Goal: Obtain resource: Download file/media

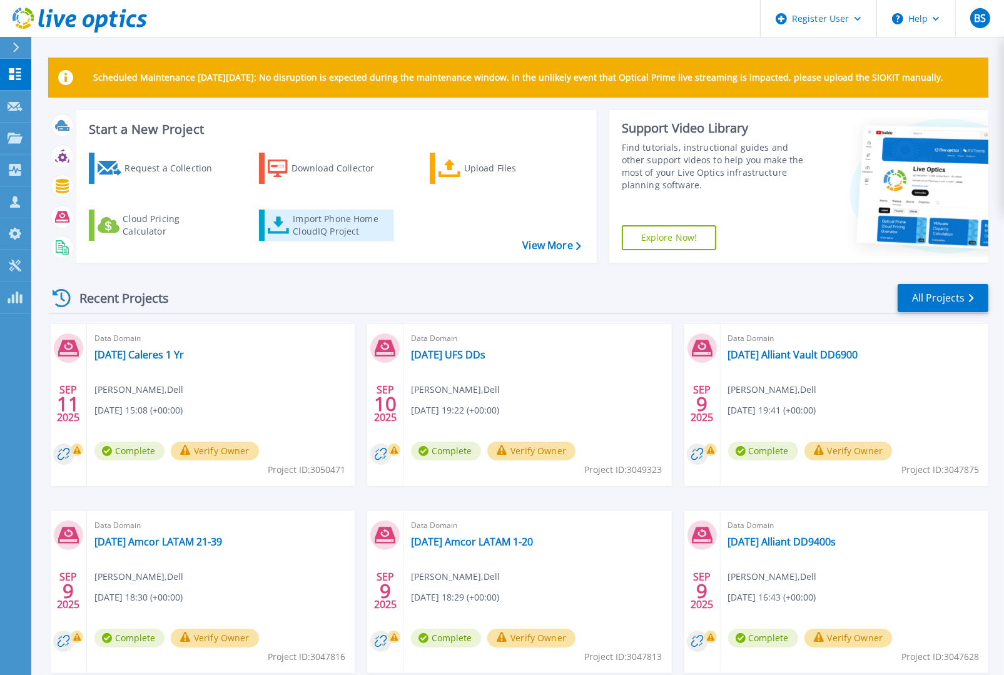
click at [314, 224] on div "Import Phone Home CloudIQ Project" at bounding box center [342, 225] width 98 height 25
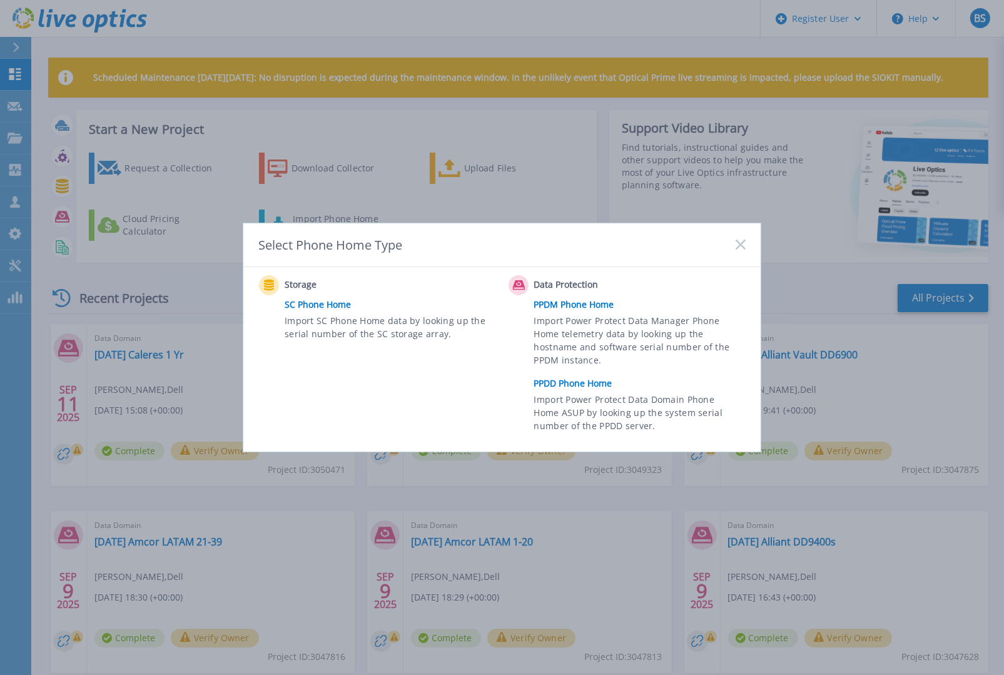
click at [557, 378] on link "PPDD Phone Home" at bounding box center [643, 383] width 218 height 19
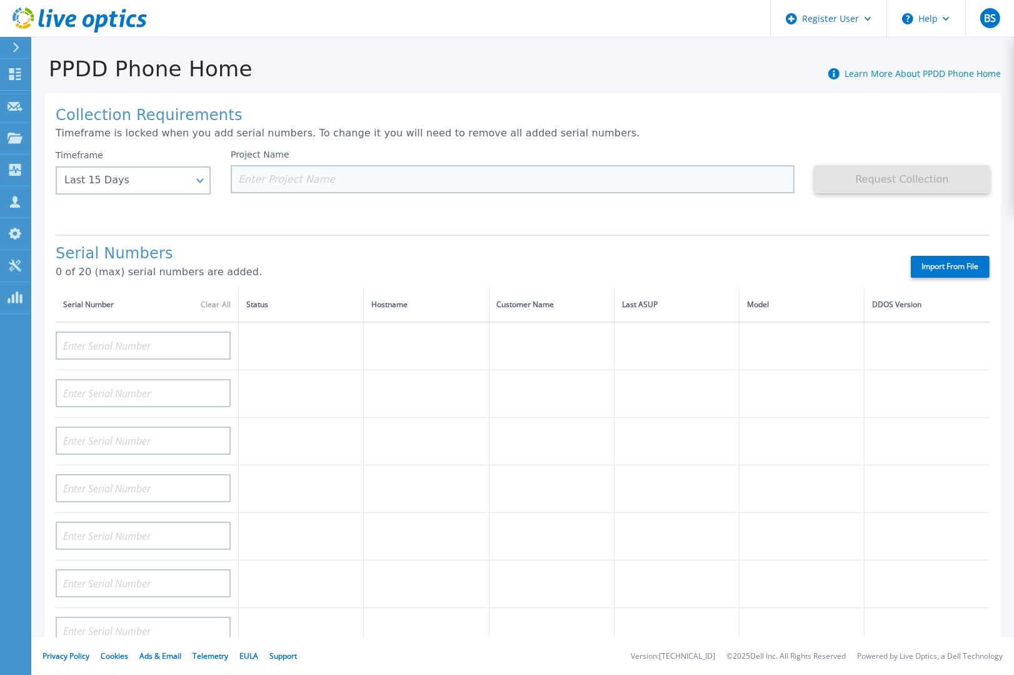
click at [287, 174] on input at bounding box center [513, 179] width 564 height 28
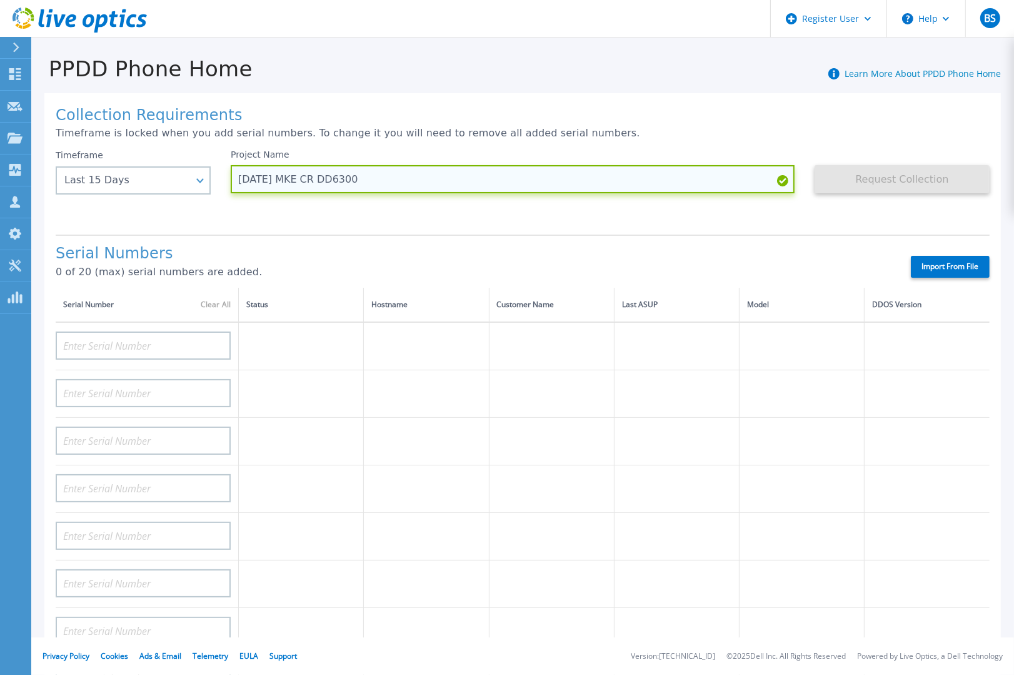
click at [289, 179] on input "2025.09.11 MKE CR DD6300" at bounding box center [513, 179] width 564 height 28
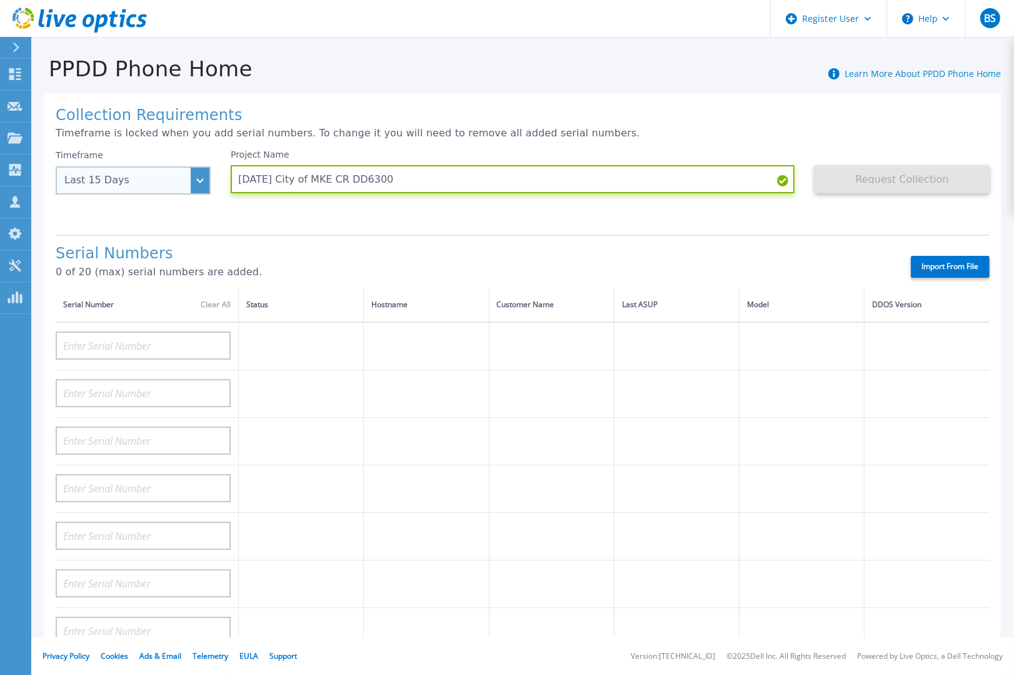
type input "2025.09.11 City of MKE CR DD6300"
click at [201, 181] on div "Last 15 Days" at bounding box center [133, 180] width 155 height 28
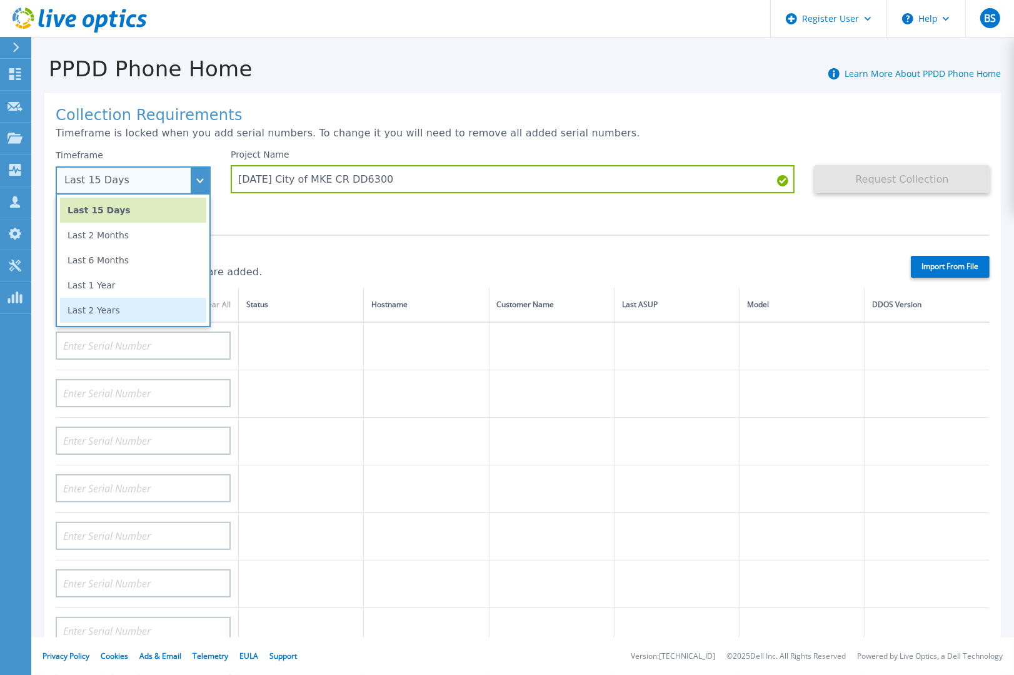
click at [117, 308] on li "Last 2 Years" at bounding box center [133, 310] width 146 height 25
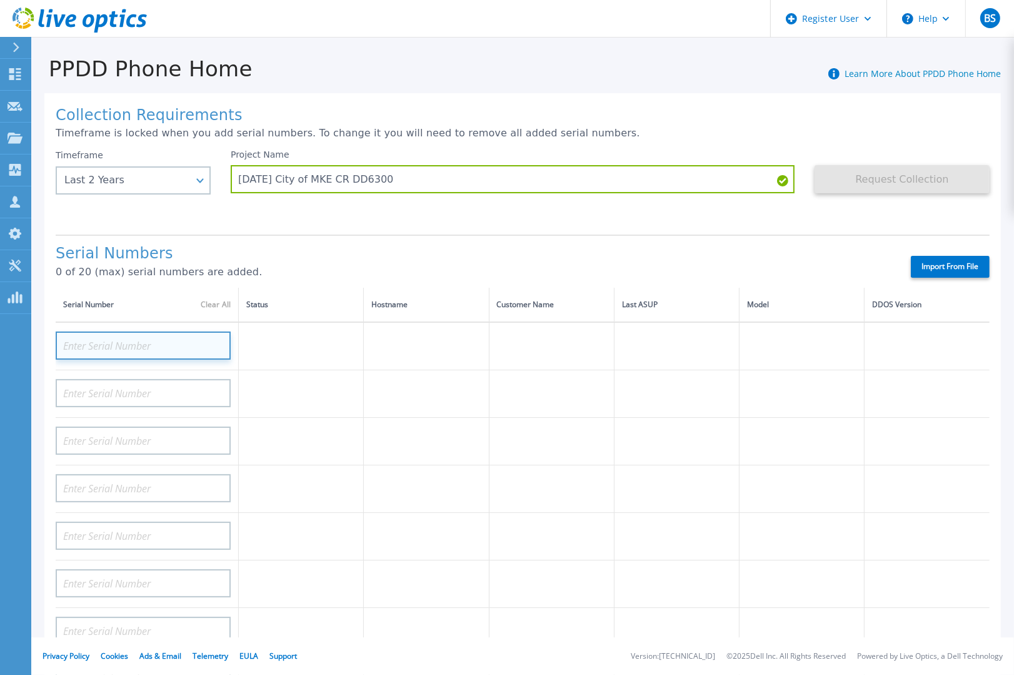
click at [182, 341] on input at bounding box center [143, 345] width 175 height 28
paste input "APM00202200016"
type input "APM00202200016"
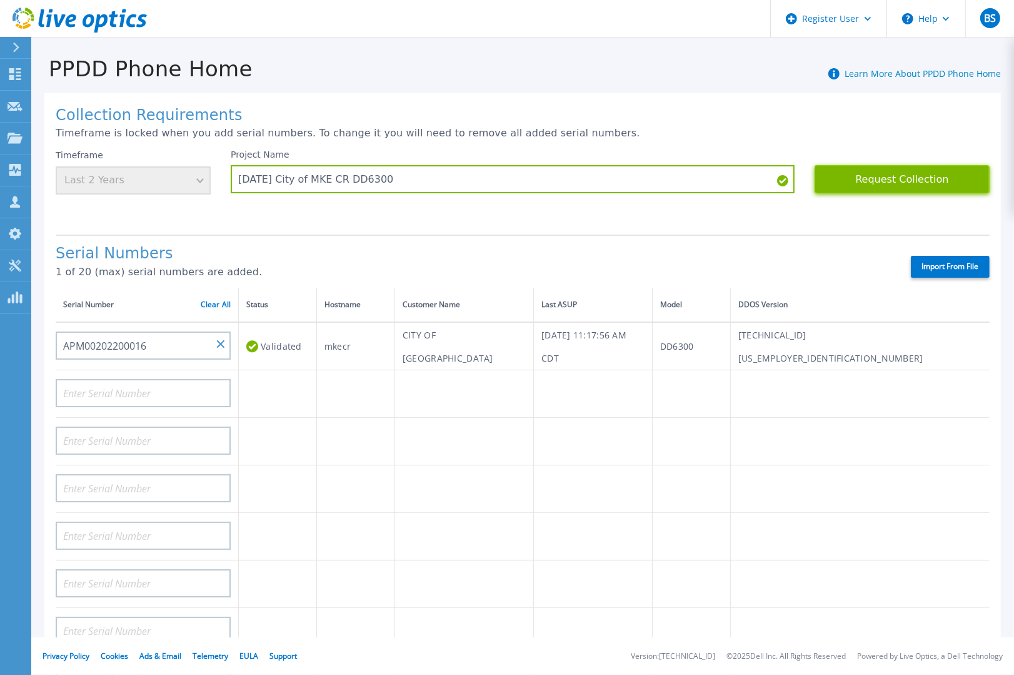
click at [861, 177] on button "Request Collection" at bounding box center [902, 179] width 175 height 28
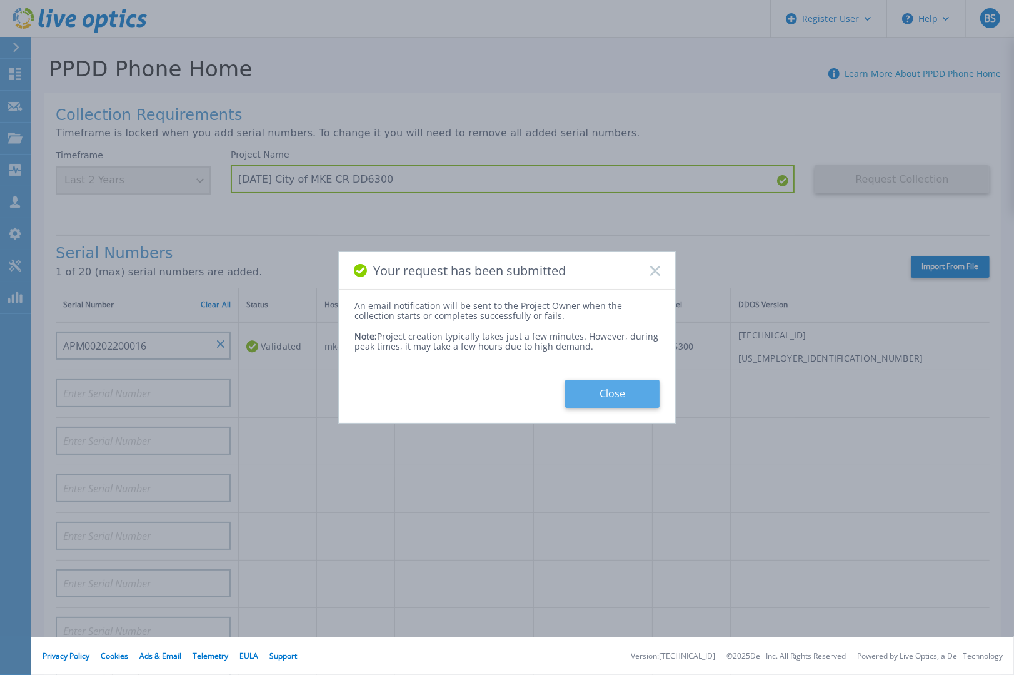
click at [628, 388] on button "Close" at bounding box center [612, 394] width 94 height 28
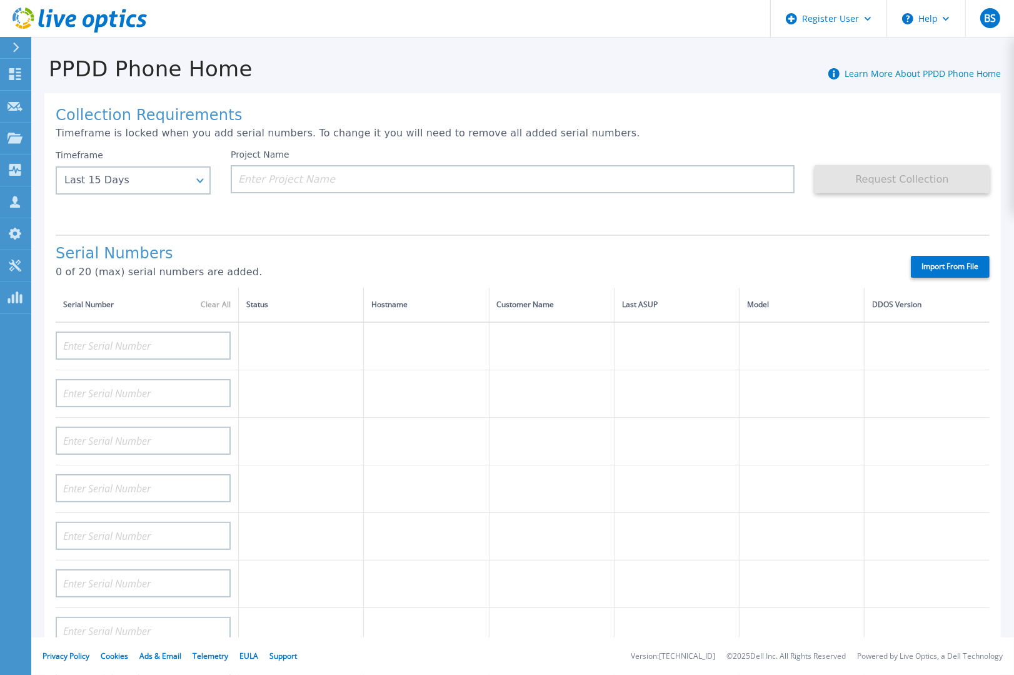
click at [211, 13] on header "Register User Help BS Dell User Brett Shaffer Brett.Shaffer@dell.com Dell My Pr…" at bounding box center [507, 19] width 1014 height 38
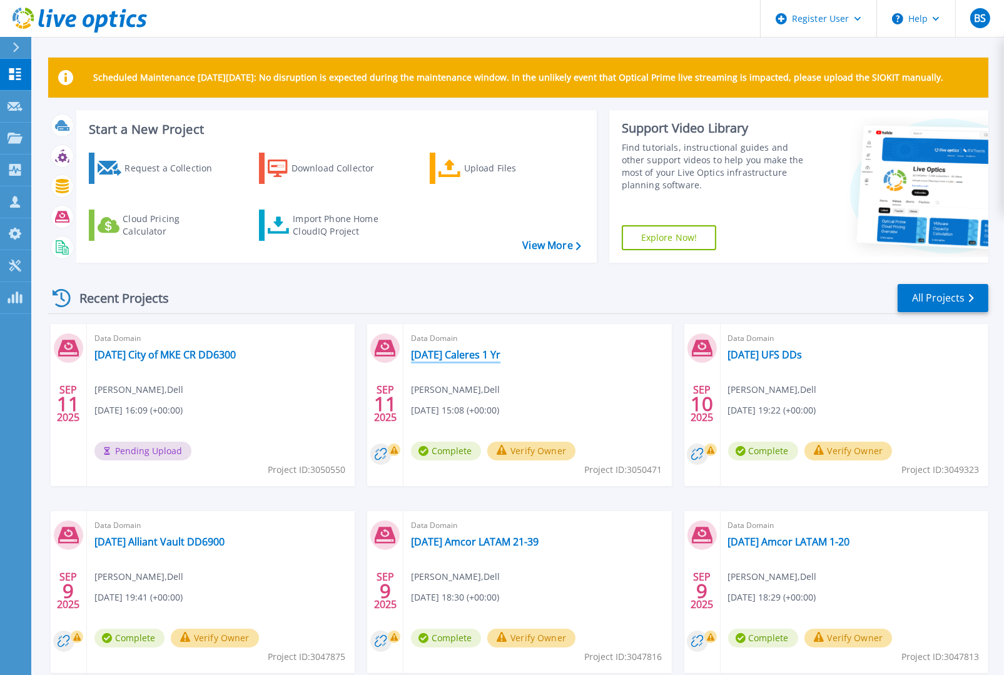
click at [472, 355] on link "[DATE] Caleres 1 Yr" at bounding box center [455, 354] width 89 height 13
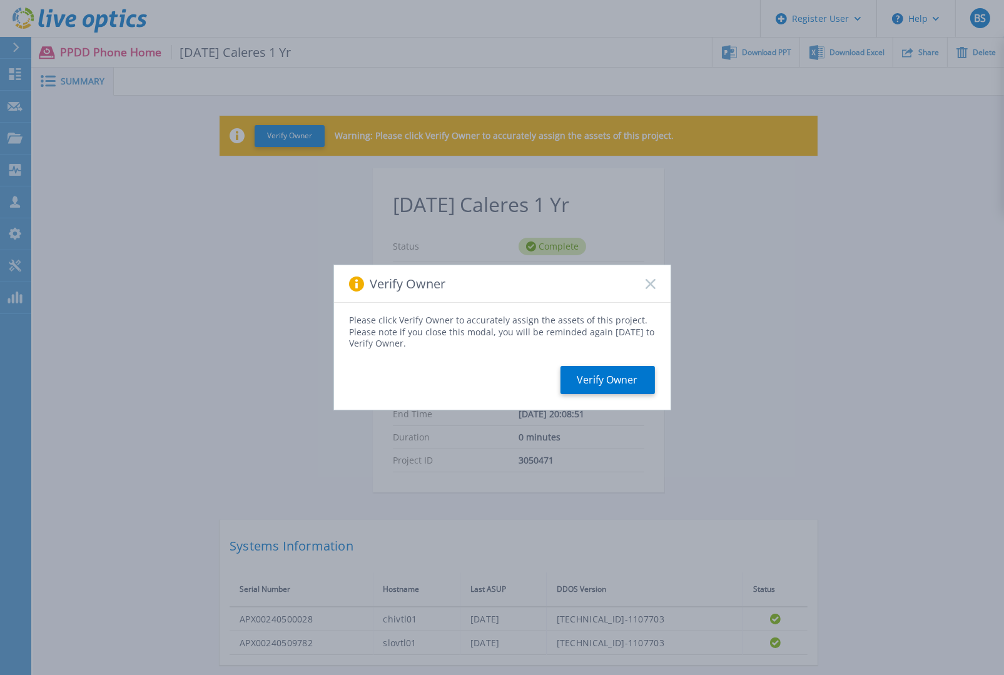
click at [657, 280] on div "Verify Owner" at bounding box center [502, 284] width 336 height 38
click at [650, 276] on div "Verify Owner" at bounding box center [502, 284] width 336 height 38
click at [645, 285] on icon at bounding box center [650, 284] width 10 height 10
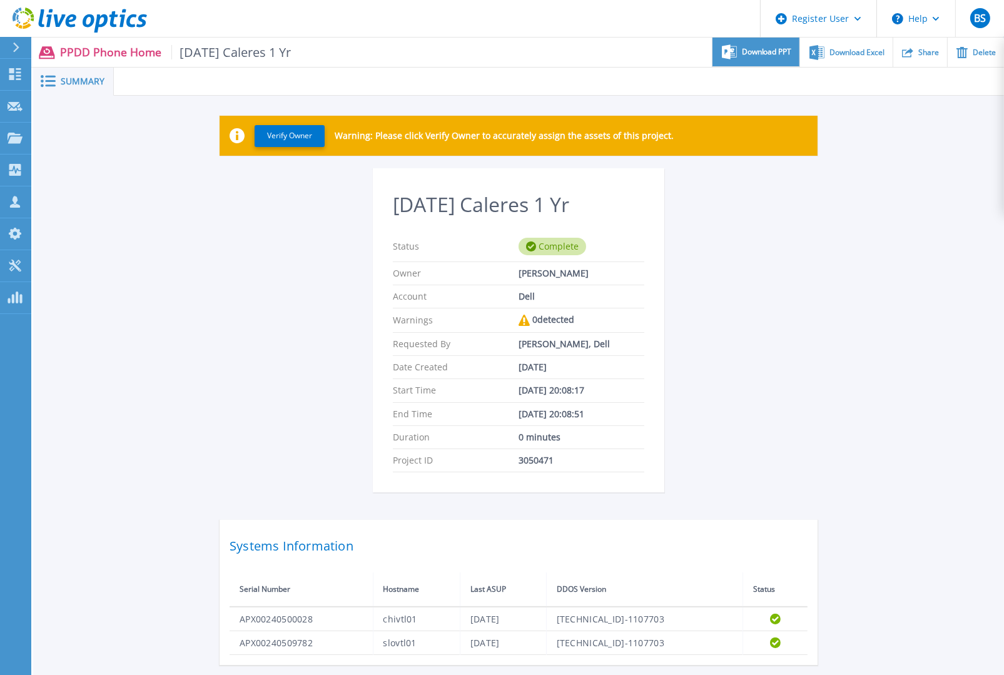
click at [734, 53] on icon at bounding box center [729, 51] width 15 height 15
click at [869, 55] on span "Download Excel" at bounding box center [856, 52] width 55 height 8
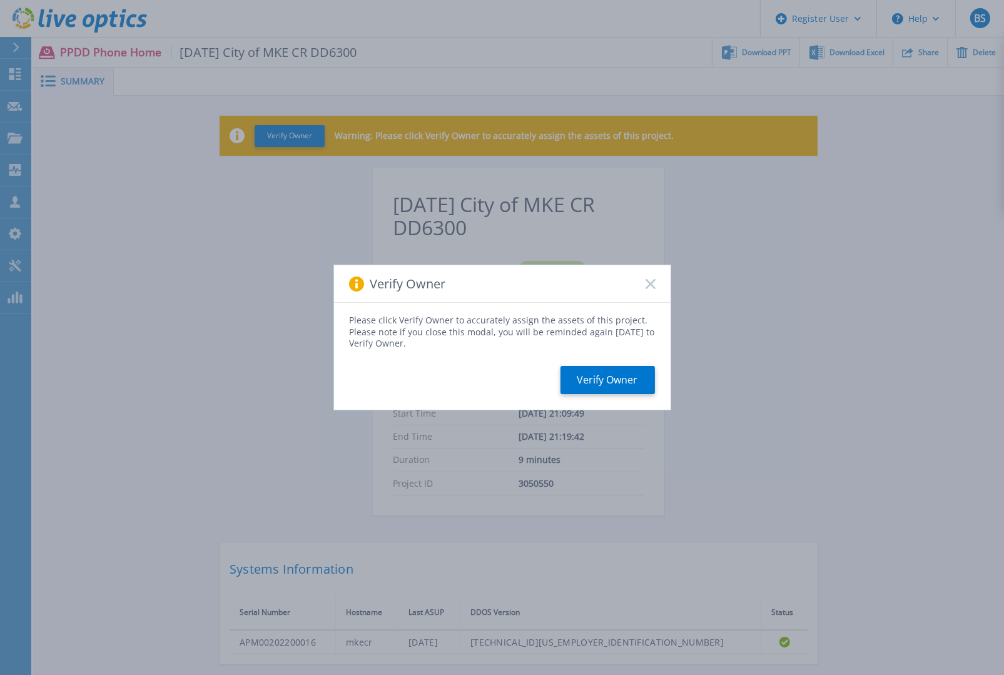
click at [653, 280] on rect at bounding box center [650, 283] width 11 height 11
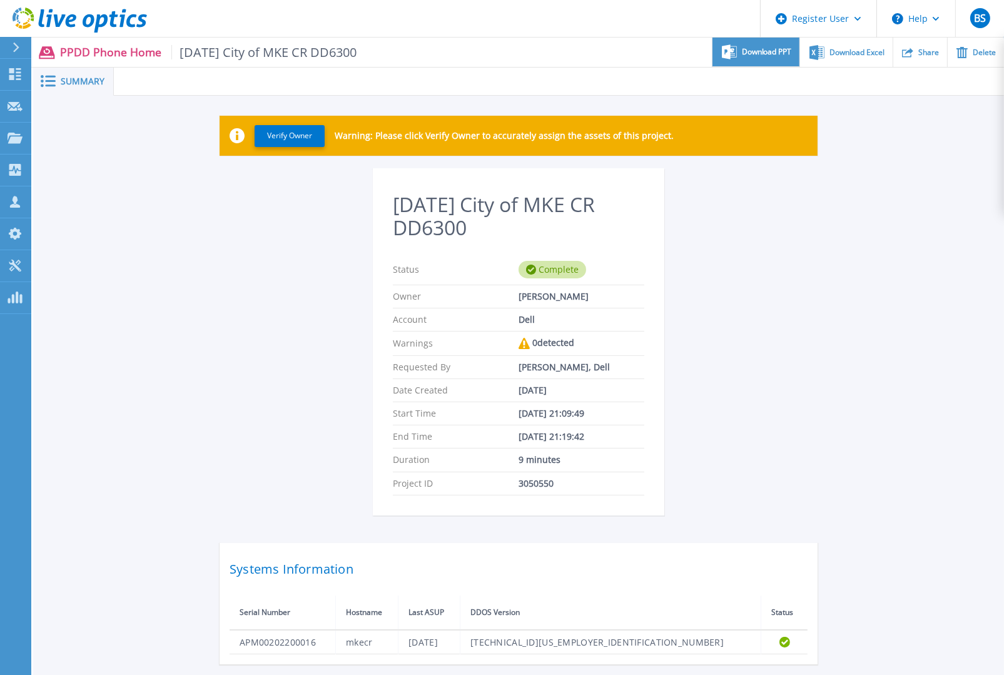
click at [784, 49] on span "Download PPT" at bounding box center [767, 52] width 50 height 8
click at [863, 58] on div "Download Excel" at bounding box center [846, 52] width 92 height 29
